Goal: Information Seeking & Learning: Learn about a topic

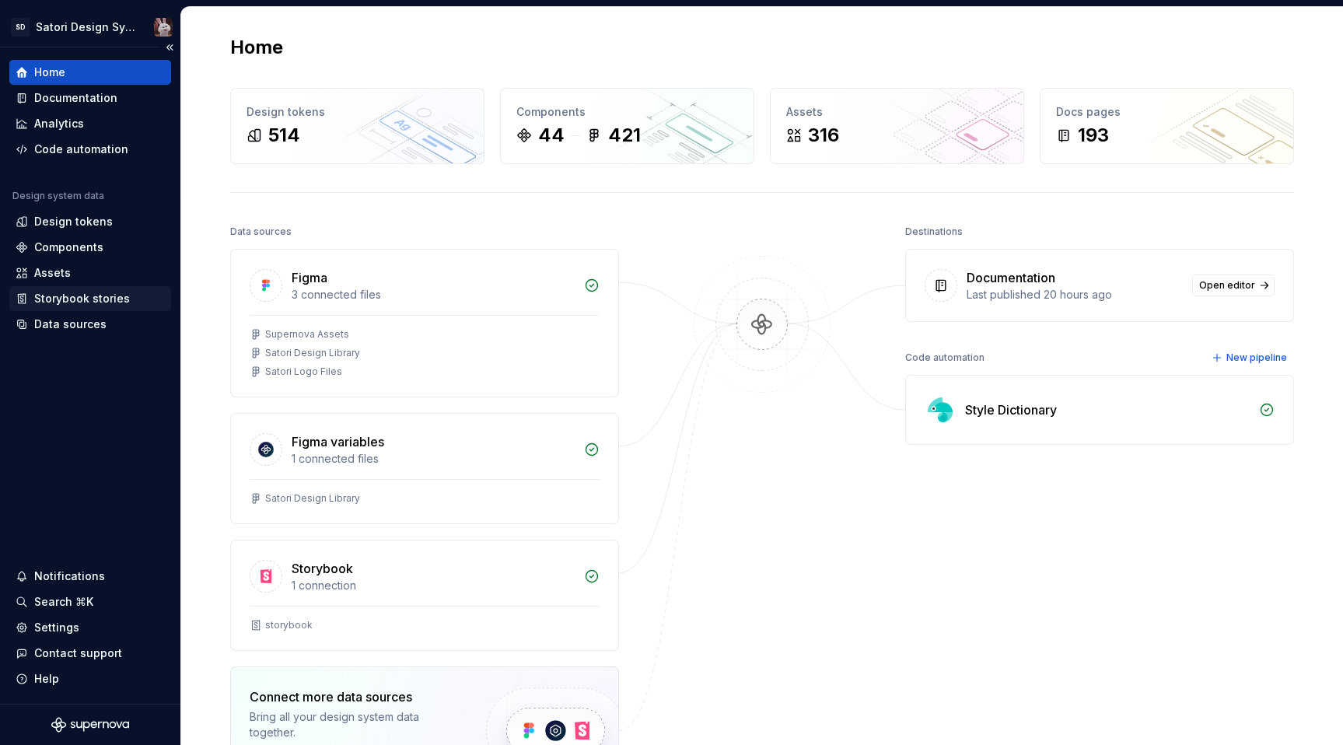
click at [53, 294] on div "Storybook stories" at bounding box center [82, 299] width 96 height 16
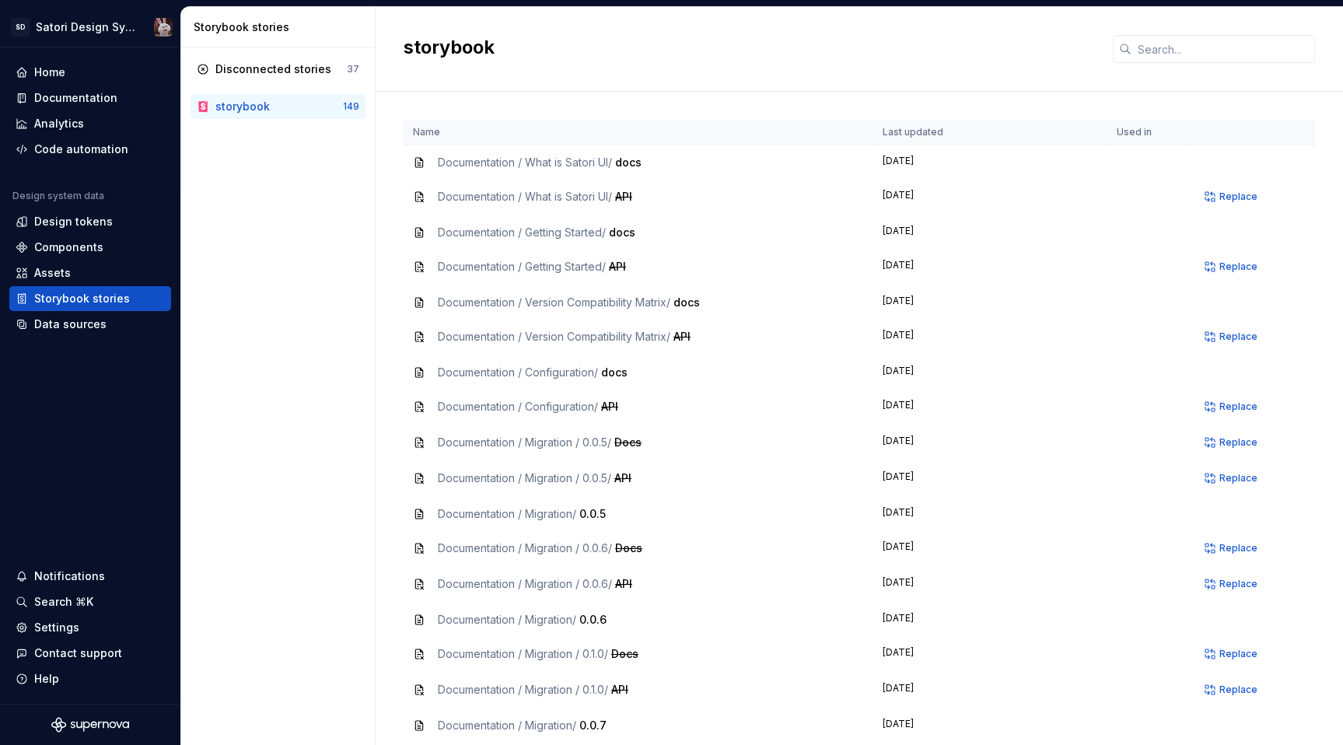
click at [424, 161] on icon at bounding box center [419, 162] width 12 height 12
click at [422, 161] on icon at bounding box center [419, 162] width 12 height 12
click at [498, 156] on span "Documentation / What is Satori UI /" at bounding box center [525, 162] width 174 height 13
drag, startPoint x: 492, startPoint y: 165, endPoint x: 601, endPoint y: 172, distance: 109.9
click at [601, 172] on td "Documentation / What is Satori UI / docs" at bounding box center [639, 162] width 470 height 35
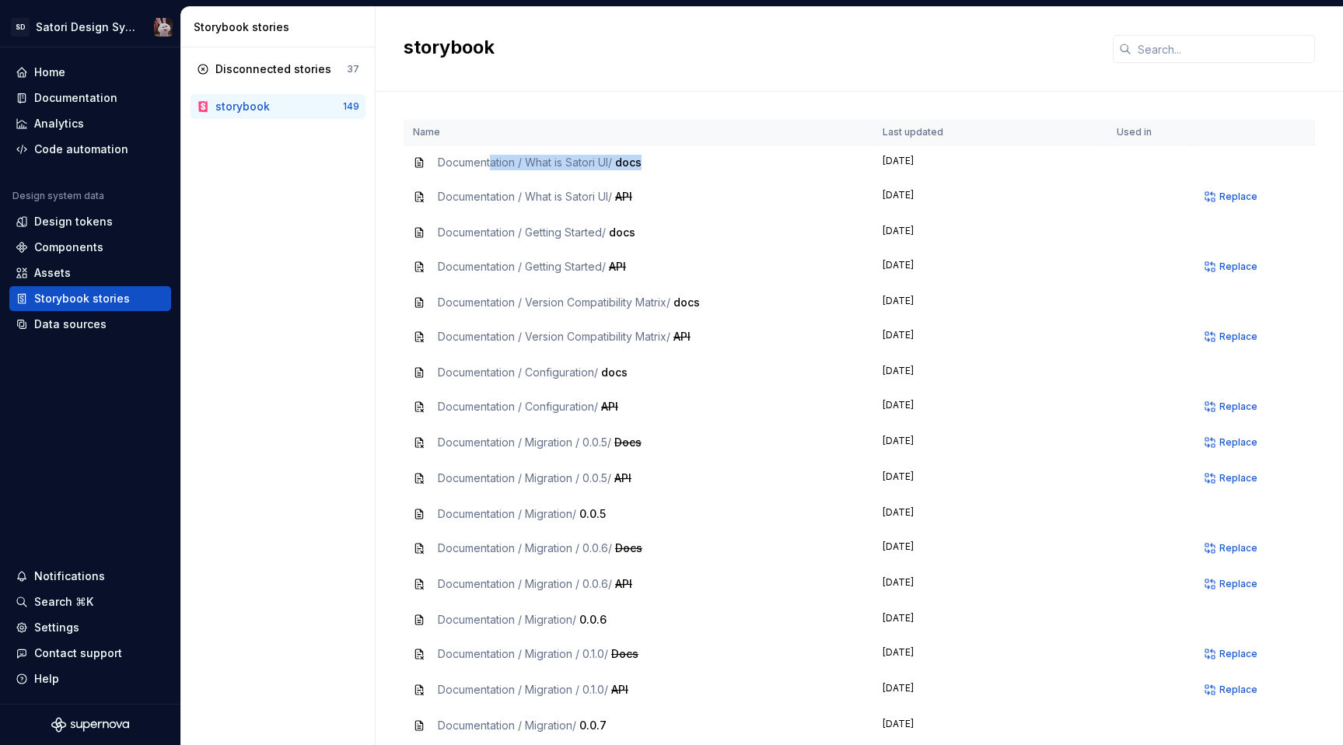
click at [655, 167] on div "Documentation / What is Satori UI / docs" at bounding box center [638, 163] width 451 height 16
click at [632, 199] on span "API" at bounding box center [623, 196] width 17 height 13
drag, startPoint x: 607, startPoint y: 404, endPoint x: 643, endPoint y: 404, distance: 35.8
click at [643, 404] on div "Documentation / Configuration / API" at bounding box center [638, 407] width 451 height 16
click at [285, 244] on div "Disconnected stories 37 storybook 149" at bounding box center [278, 396] width 194 height 698
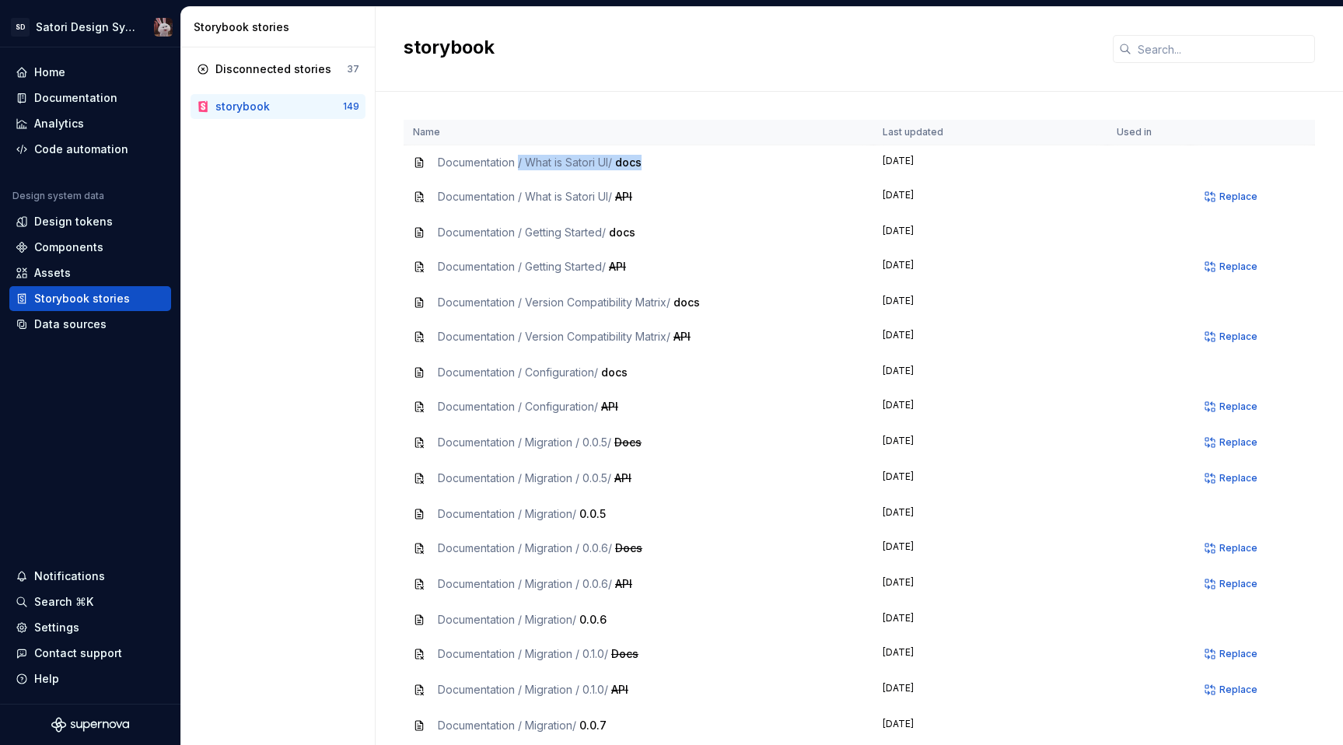
drag, startPoint x: 520, startPoint y: 162, endPoint x: 681, endPoint y: 173, distance: 160.7
click at [681, 173] on td "Documentation / What is Satori UI / docs" at bounding box center [639, 162] width 470 height 35
click at [293, 66] on div "Disconnected stories" at bounding box center [273, 69] width 116 height 16
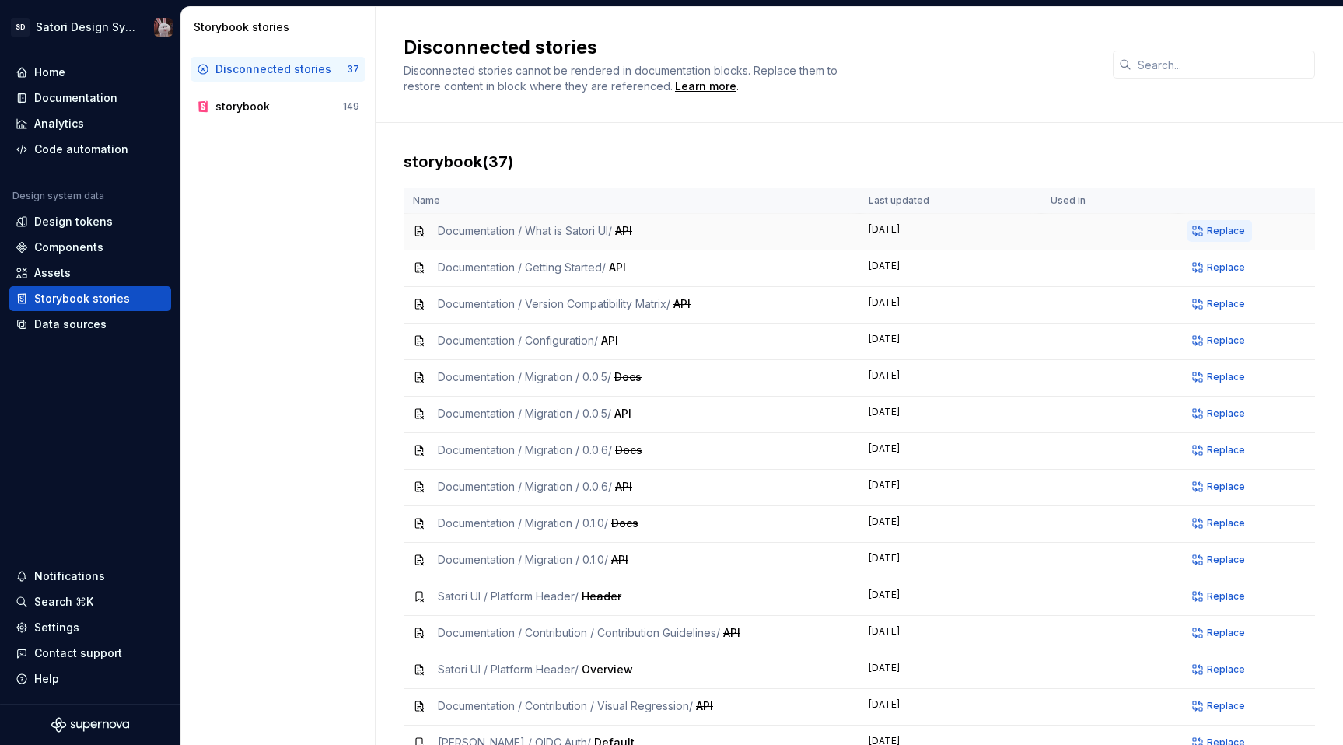
click at [1208, 235] on span "Replace" at bounding box center [1226, 231] width 38 height 12
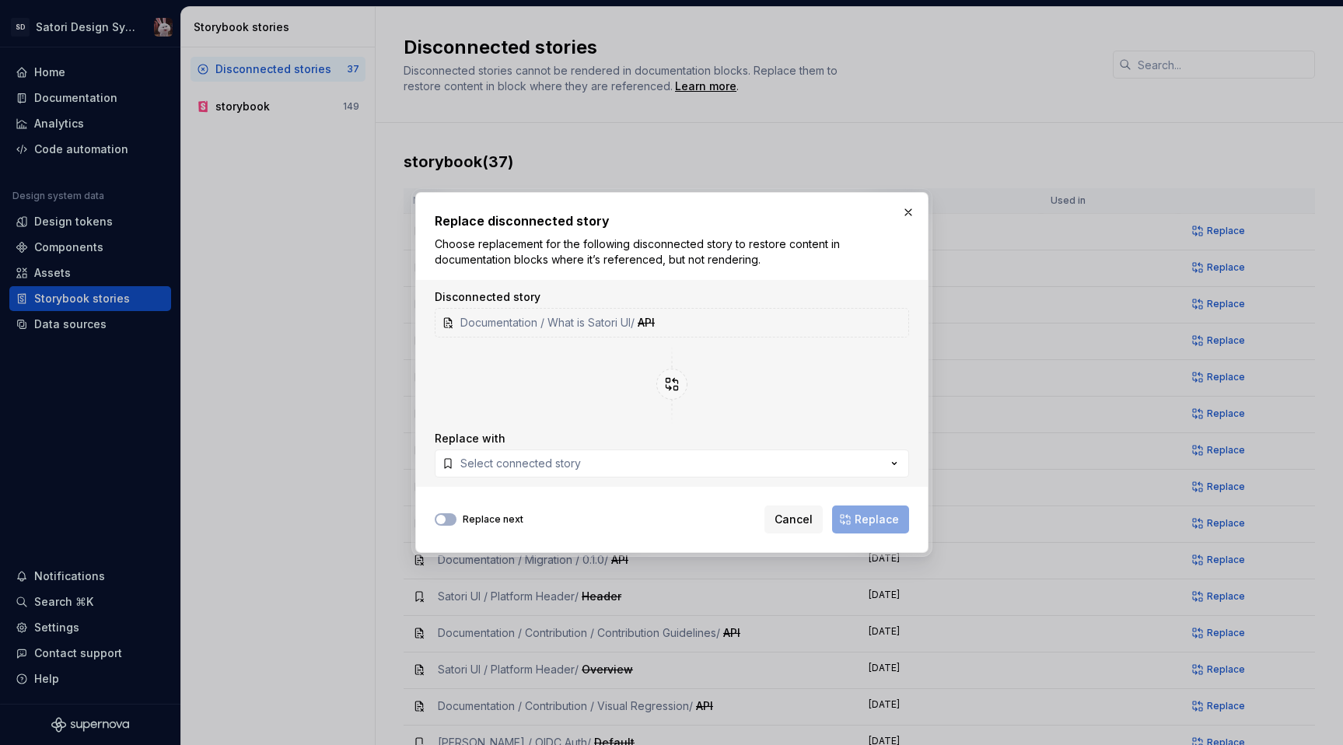
click at [670, 380] on img at bounding box center [672, 384] width 68 height 81
click at [532, 320] on span "Documentation / What is Satori UI /" at bounding box center [547, 322] width 174 height 13
click at [508, 463] on div "Select connected story" at bounding box center [520, 464] width 121 height 16
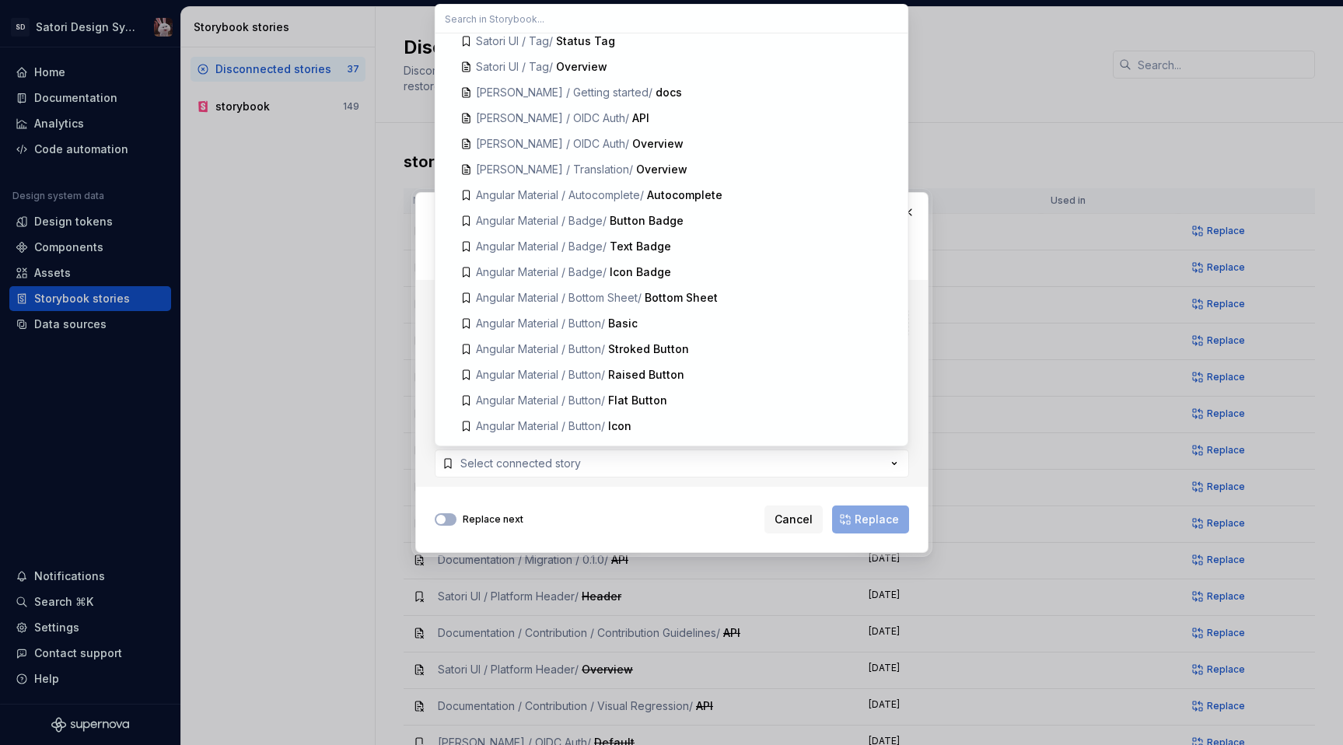
scroll to position [1197, 0]
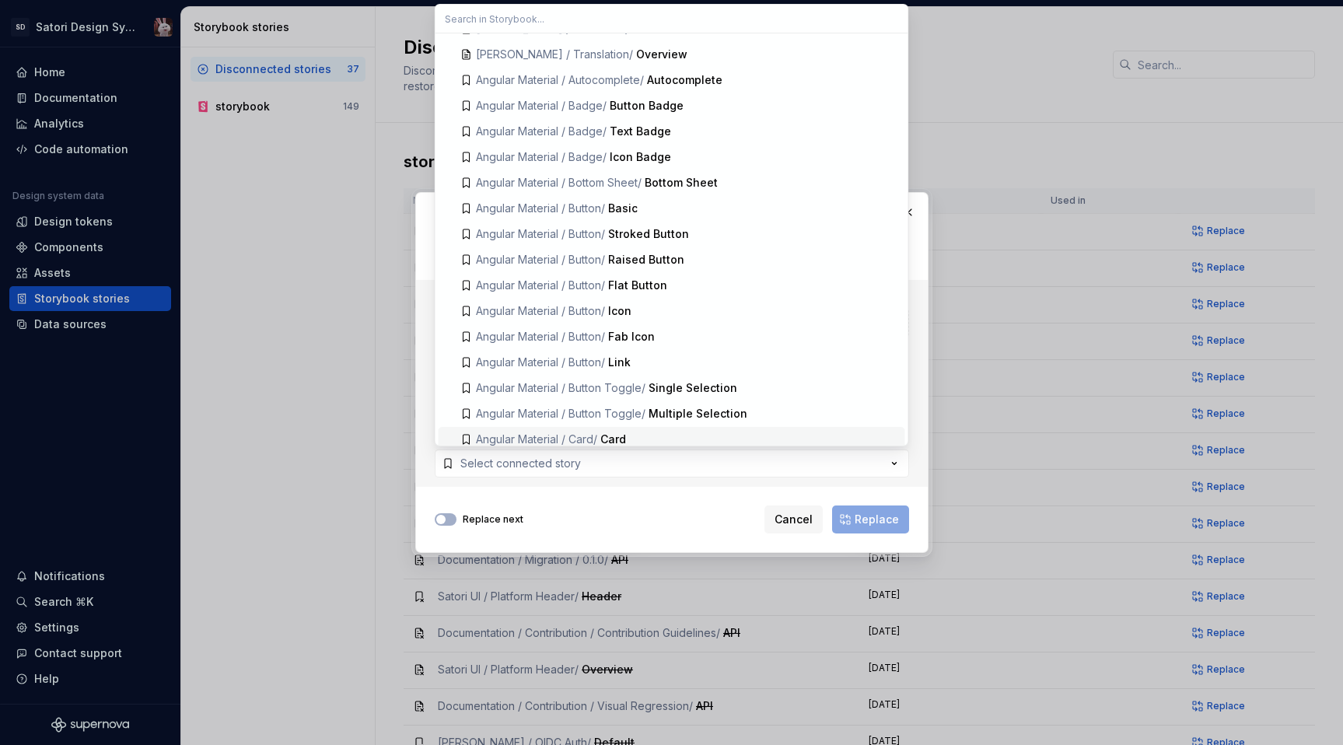
click at [569, 510] on div "Replace next Cancel Replace" at bounding box center [672, 516] width 474 height 34
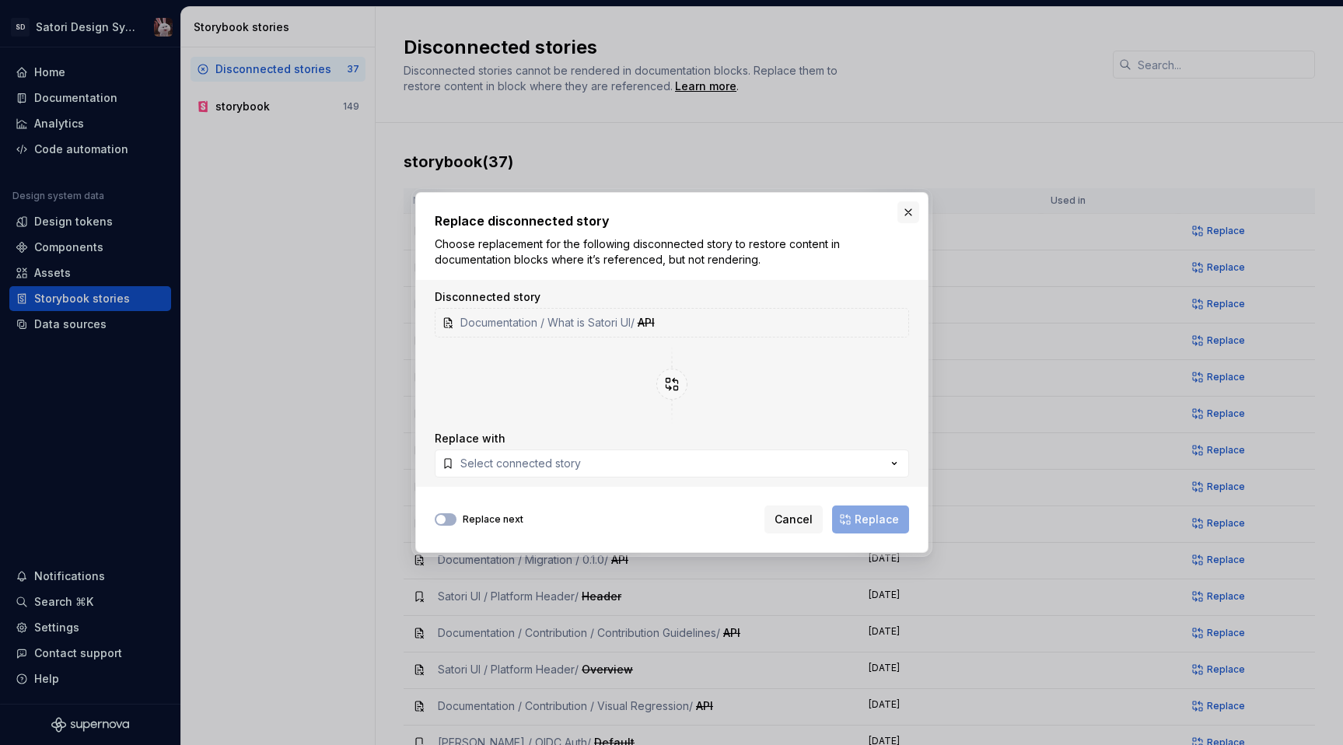
click at [907, 210] on button "button" at bounding box center [909, 212] width 22 height 22
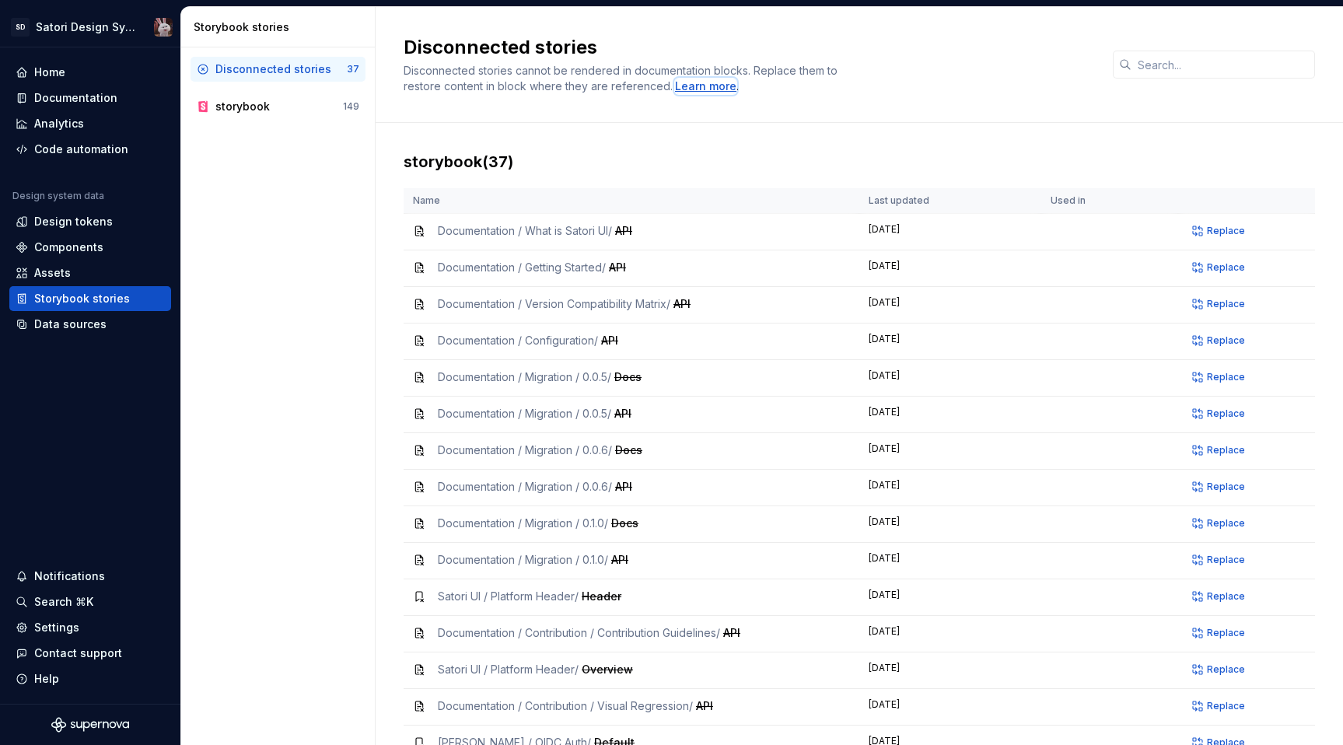
click at [690, 92] on div "Learn more" at bounding box center [705, 87] width 61 height 16
click at [58, 327] on div "Data sources" at bounding box center [70, 325] width 72 height 16
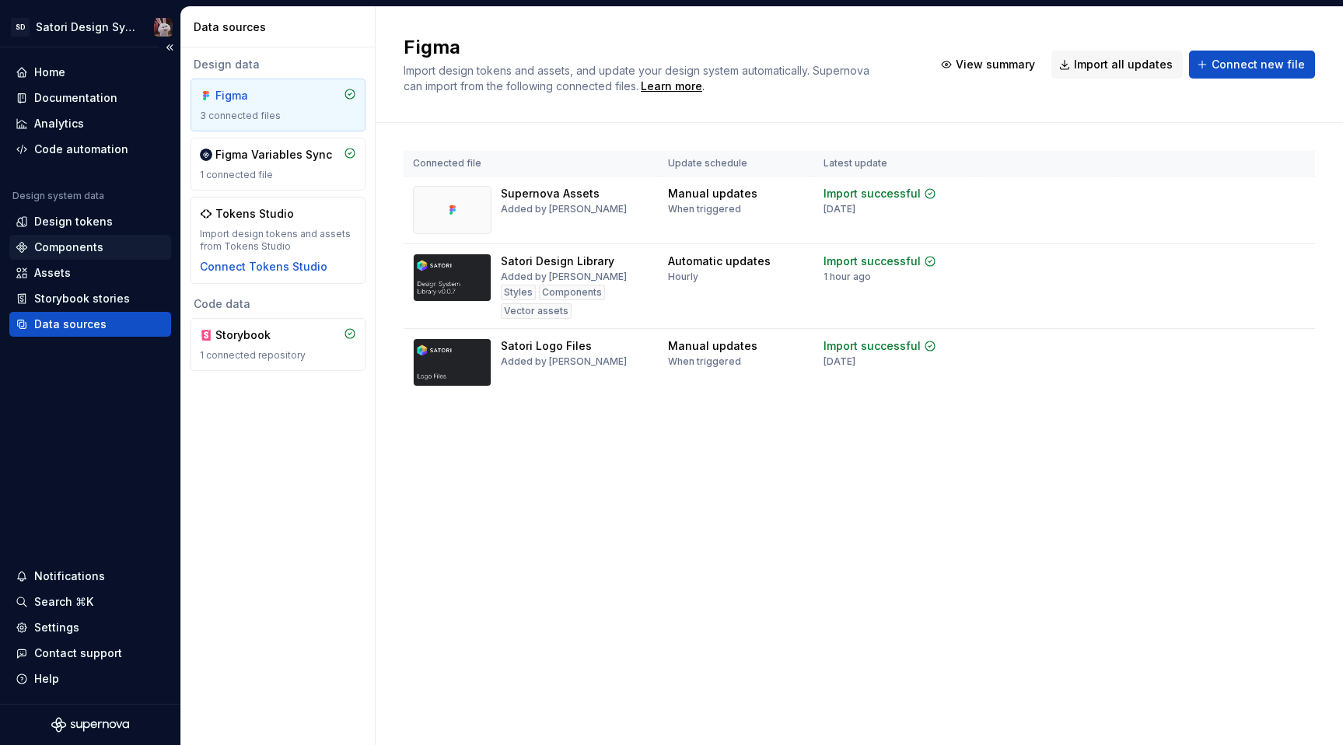
click at [83, 247] on div "Components" at bounding box center [68, 248] width 69 height 16
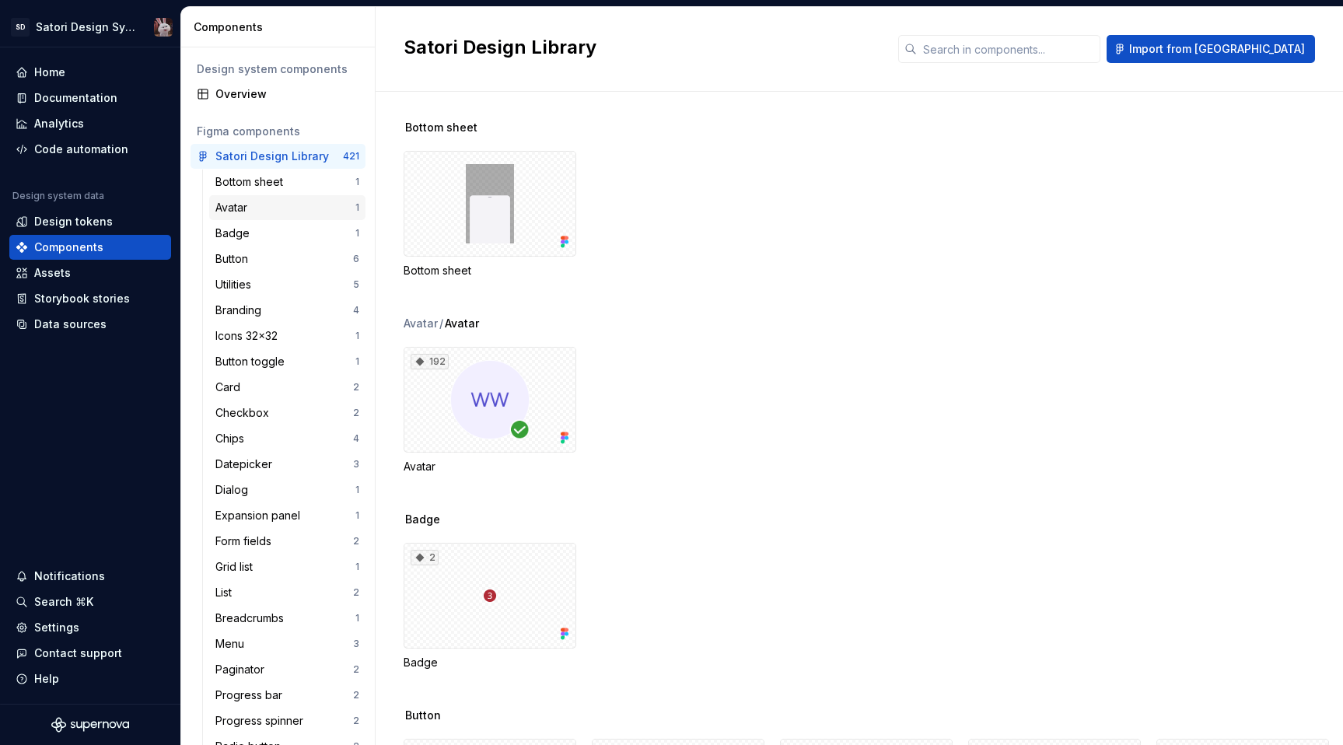
click at [228, 209] on div "Avatar" at bounding box center [234, 208] width 38 height 16
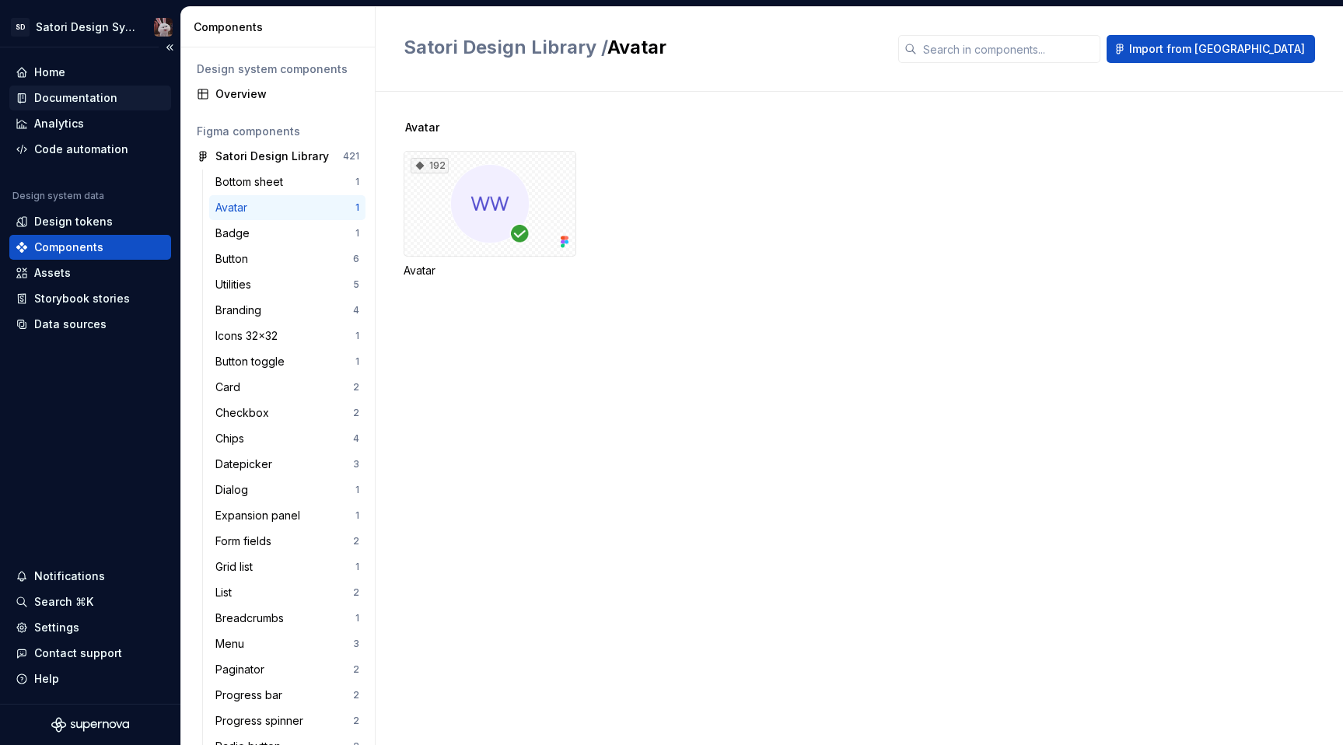
click at [78, 96] on div "Documentation" at bounding box center [75, 98] width 83 height 16
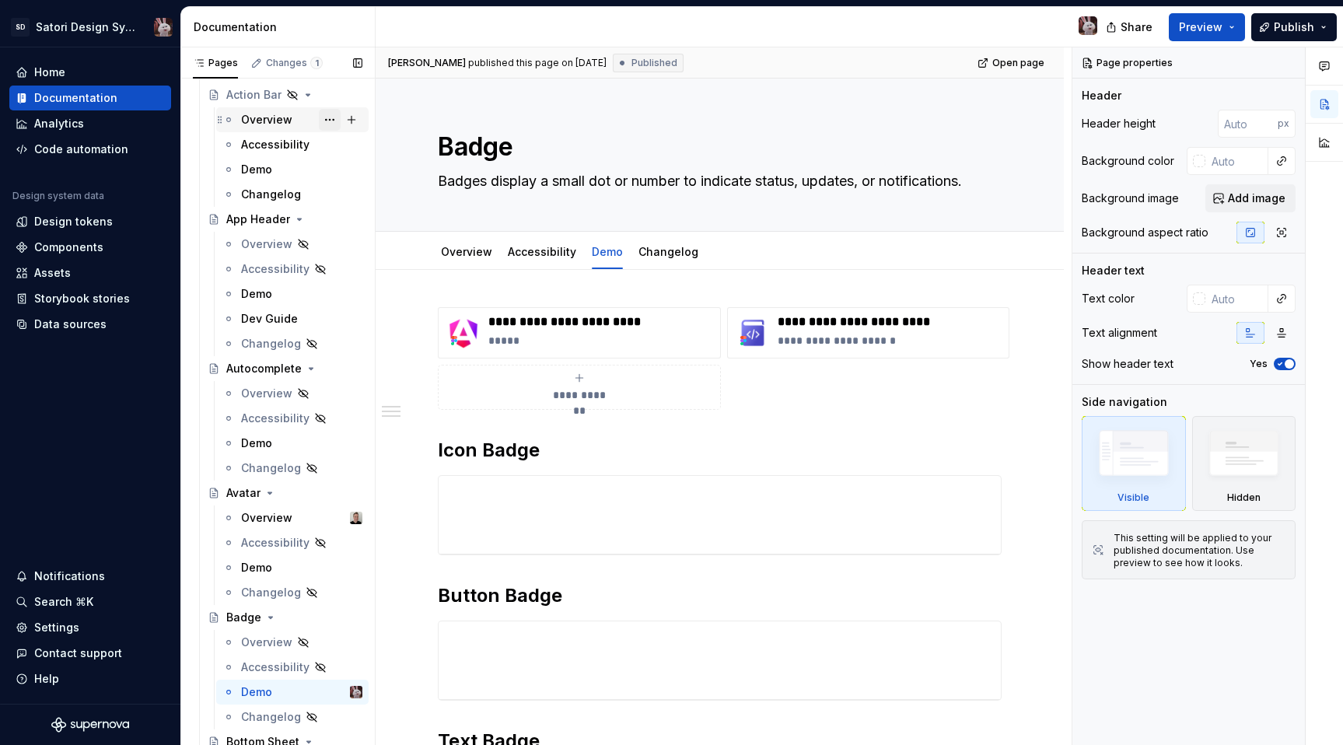
scroll to position [205, 0]
click at [268, 523] on div "Overview" at bounding box center [266, 517] width 51 height 16
click at [261, 570] on div "Demo" at bounding box center [256, 567] width 31 height 16
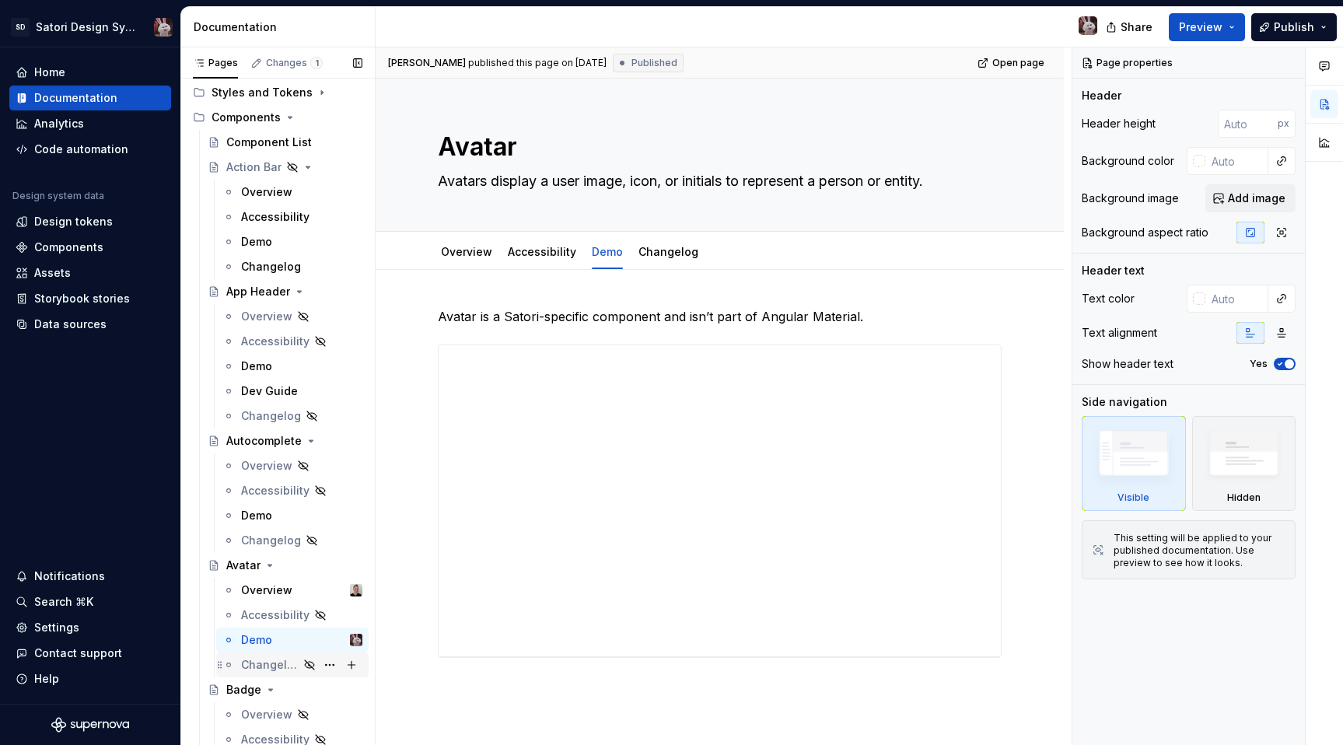
scroll to position [158, 0]
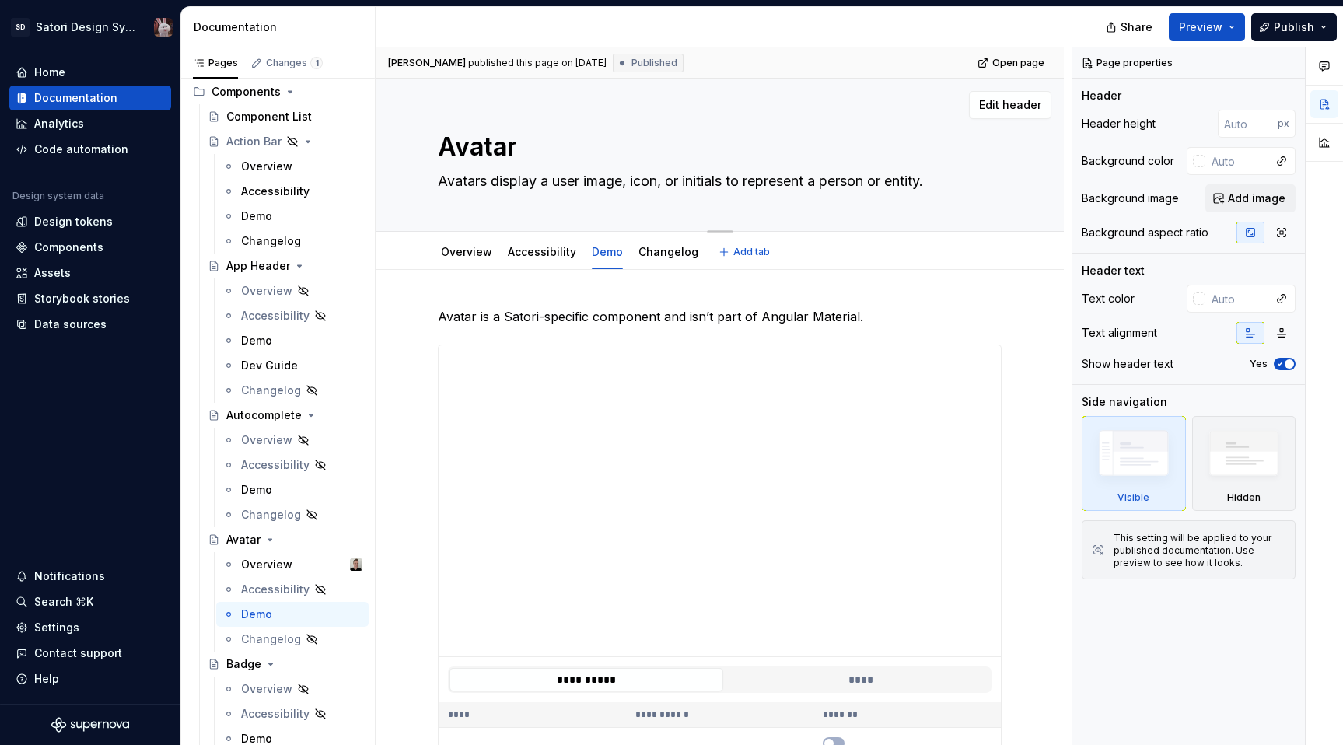
type textarea "*"
